Goal: Use online tool/utility: Utilize a website feature to perform a specific function

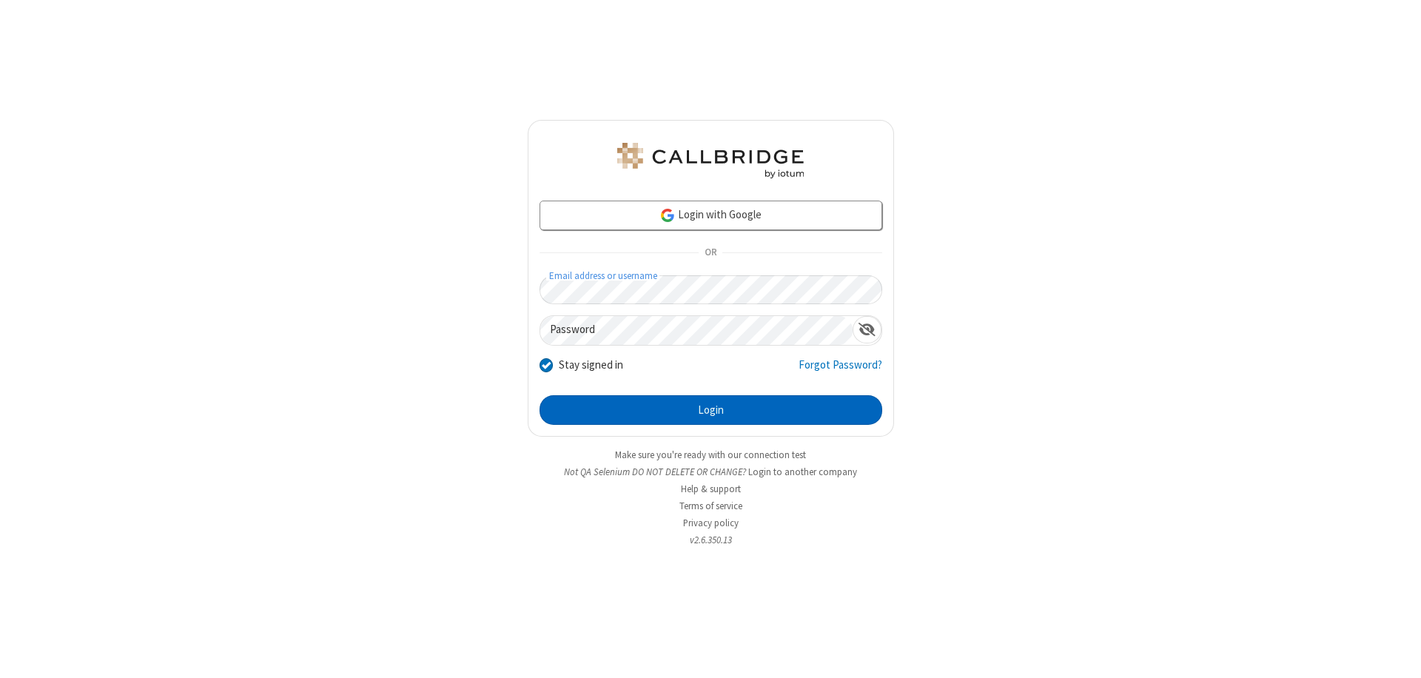
click at [711, 410] on button "Login" at bounding box center [711, 410] width 343 height 30
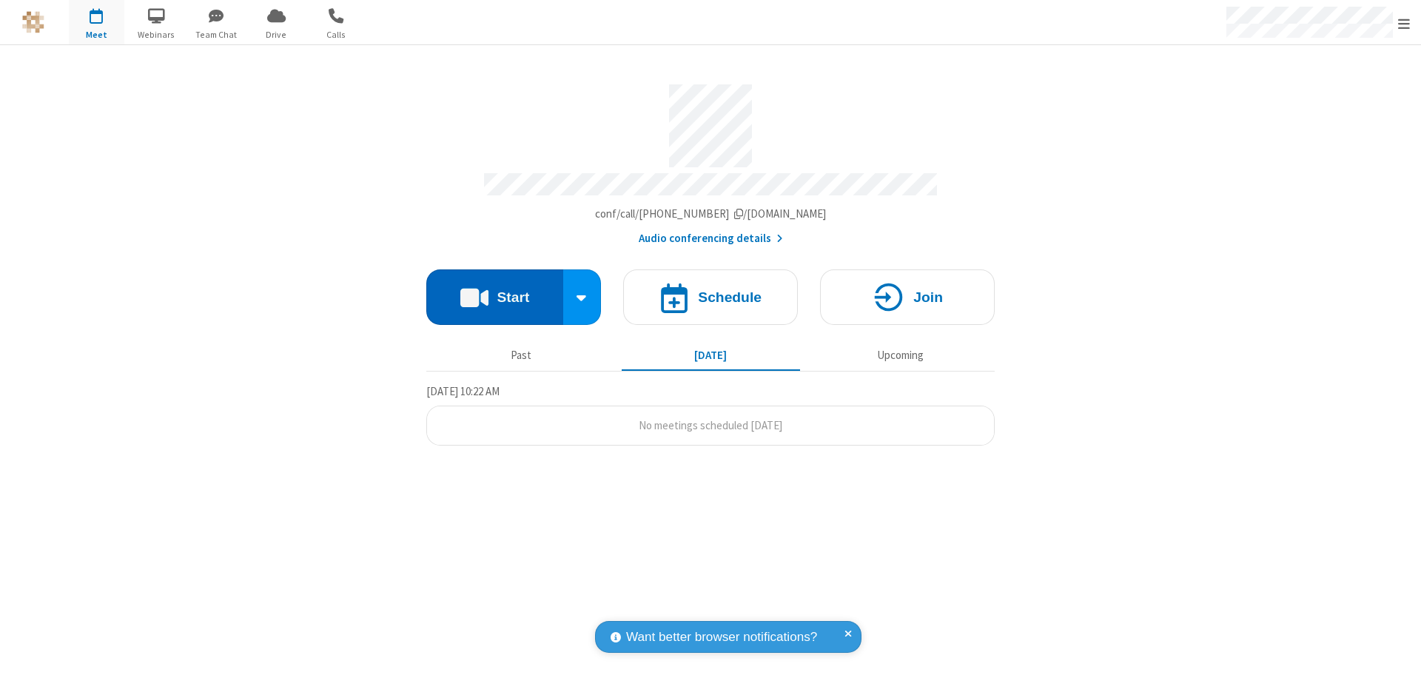
click at [495, 290] on button "Start" at bounding box center [494, 297] width 137 height 56
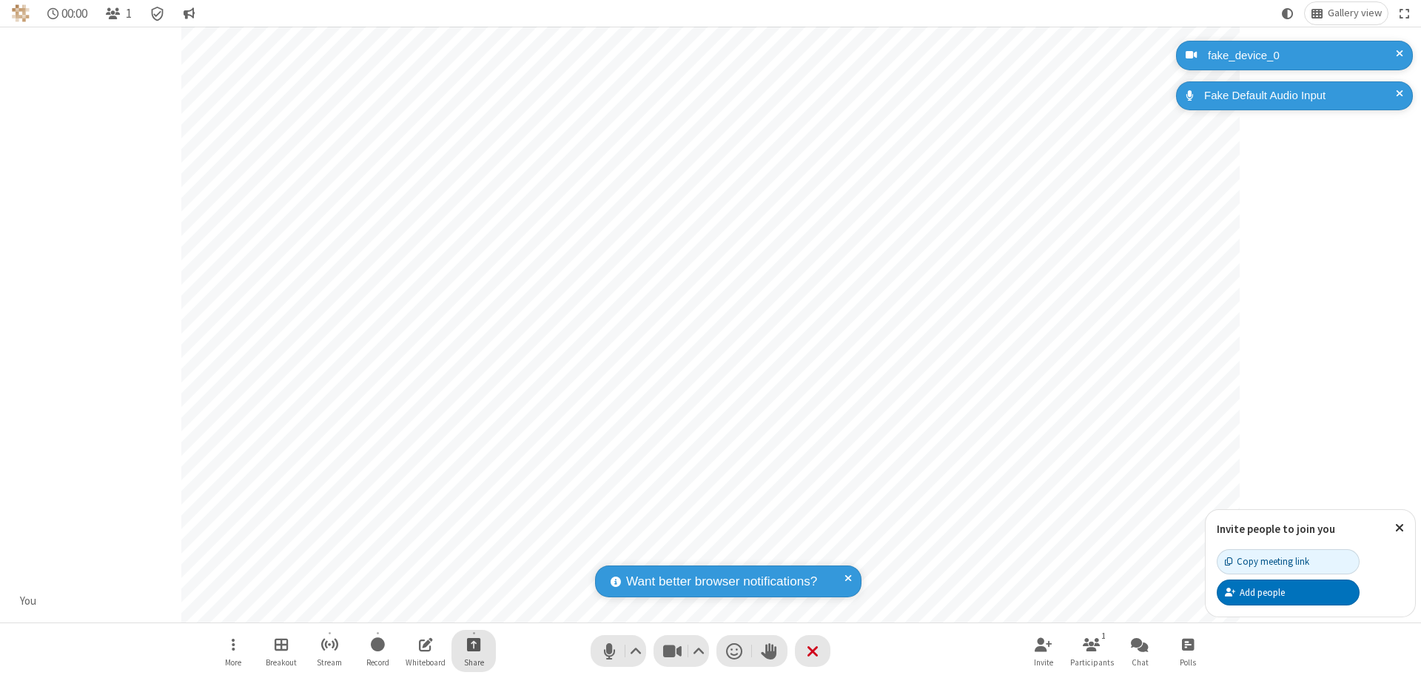
click at [474, 644] on span "Start sharing" at bounding box center [474, 644] width 14 height 19
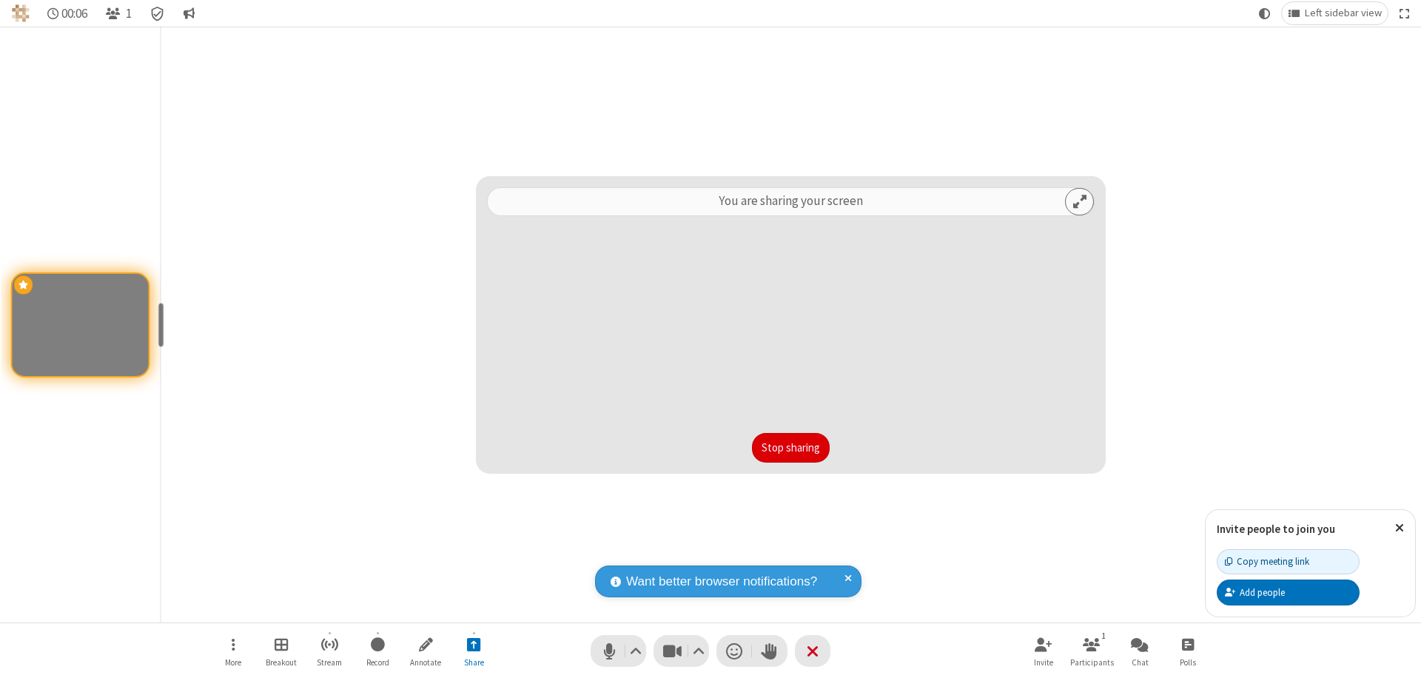
click at [791, 448] on button "Stop sharing" at bounding box center [791, 448] width 78 height 30
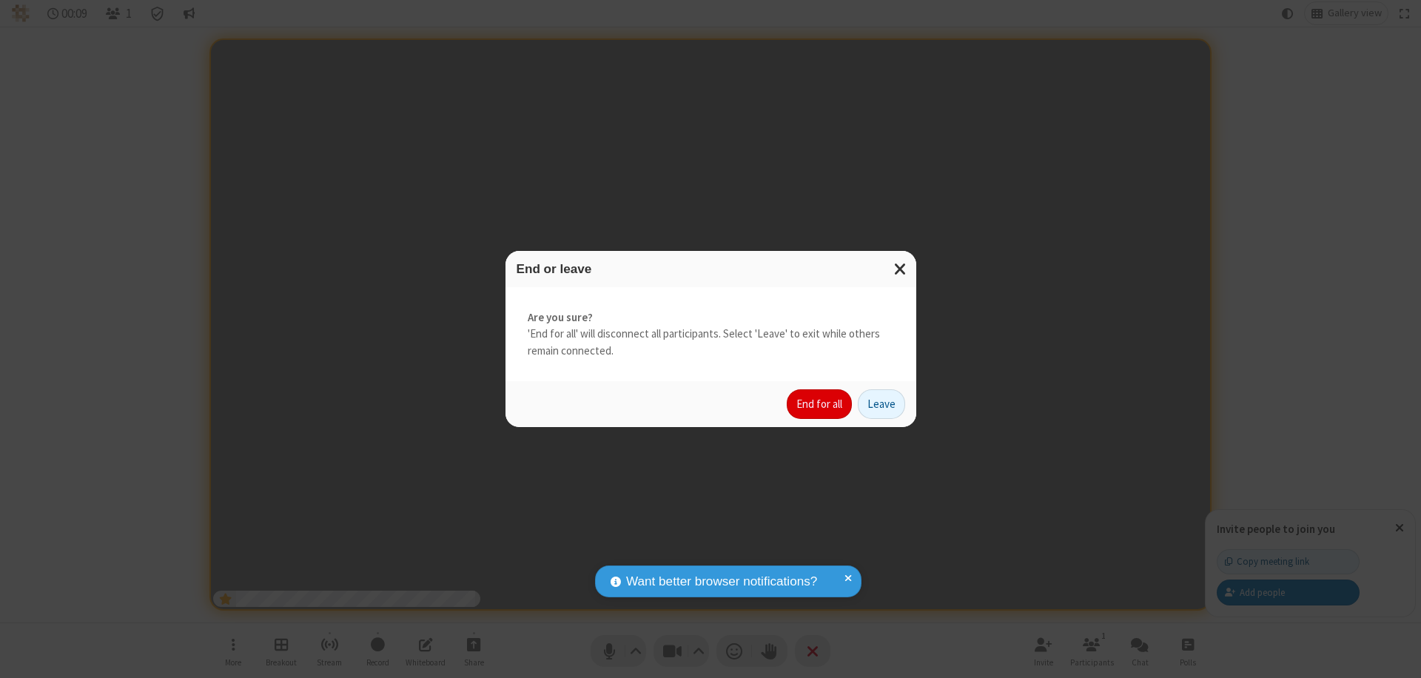
click at [820, 404] on button "End for all" at bounding box center [819, 404] width 65 height 30
